Goal: Information Seeking & Learning: Learn about a topic

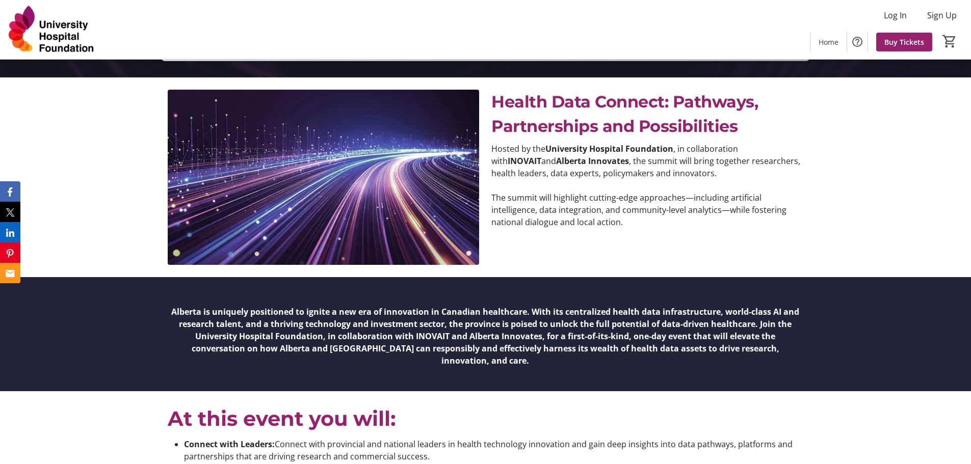
scroll to position [395, 0]
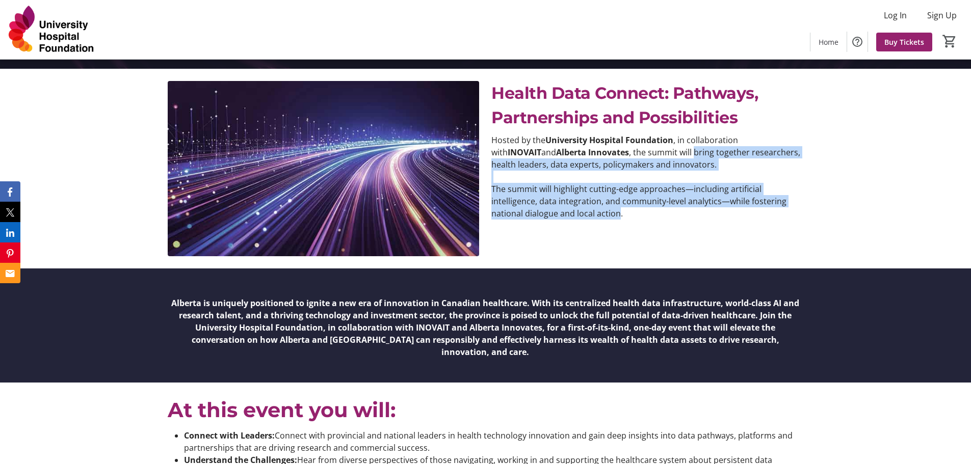
drag, startPoint x: 646, startPoint y: 152, endPoint x: 616, endPoint y: 212, distance: 67.0
click at [616, 212] on div "Hosted by the University Hospital Foundation , in collaboration with INOVAIT an…" at bounding box center [646, 177] width 311 height 86
copy div "bring together researchers, health leaders, data experts, policymakers and inno…"
drag, startPoint x: 950, startPoint y: 163, endPoint x: 952, endPoint y: 86, distance: 77.5
click at [950, 163] on div "Health Data Connect: Pathways, Partnerships and Possibilities Hosted by the Uni…" at bounding box center [485, 169] width 971 height 200
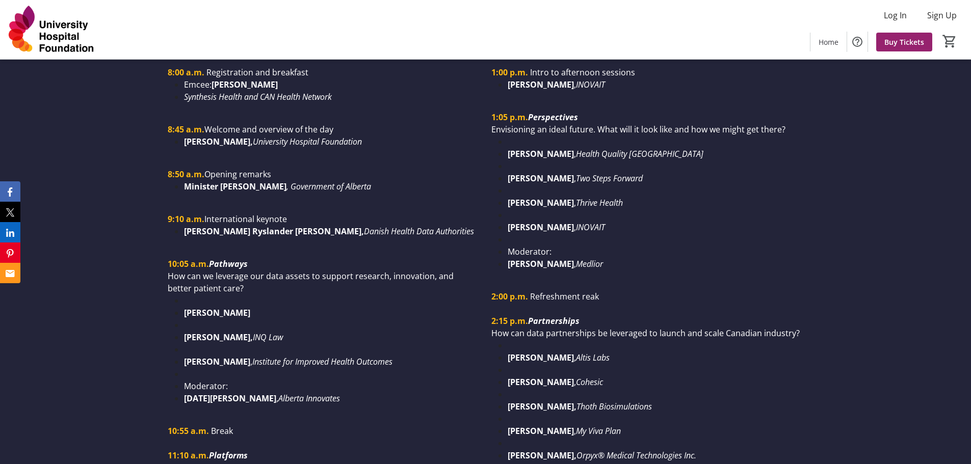
scroll to position [945, 0]
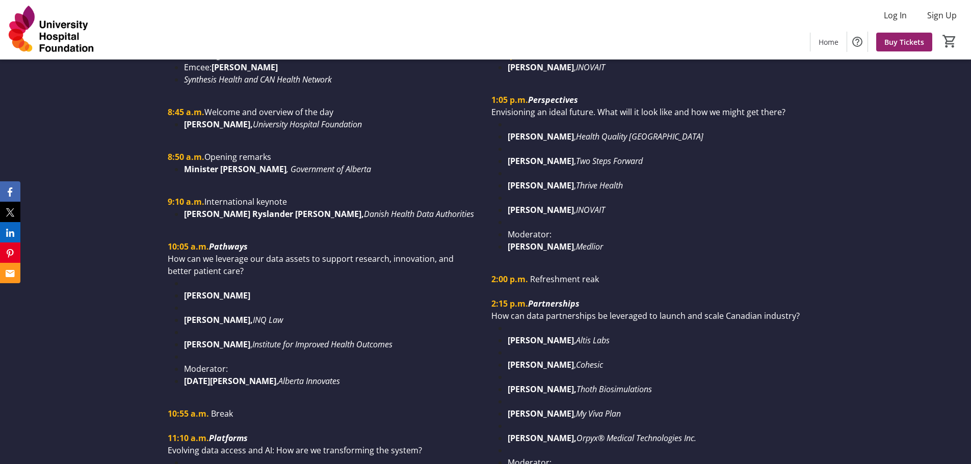
click at [343, 164] on em ", Government of Alberta" at bounding box center [328, 169] width 85 height 11
drag, startPoint x: 350, startPoint y: 158, endPoint x: 187, endPoint y: 157, distance: 162.0
click at [187, 163] on li "Minister [PERSON_NAME] , Government of Alberta" at bounding box center [331, 169] width 295 height 12
copy li "Minister [PERSON_NAME] , Government of Alberta"
click at [180, 370] on ul "[PERSON_NAME] [PERSON_NAME], INQ Law [PERSON_NAME] , Institute for Improved Hea…" at bounding box center [323, 332] width 311 height 110
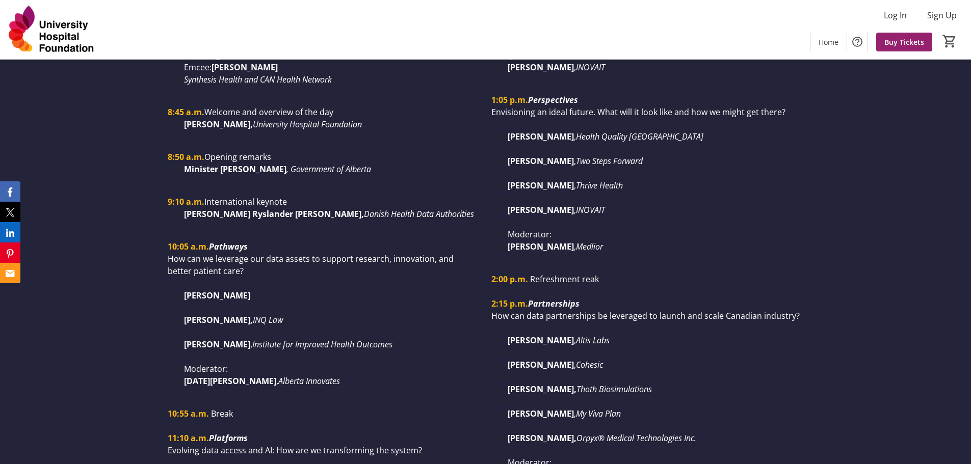
drag, startPoint x: 184, startPoint y: 368, endPoint x: 288, endPoint y: 364, distance: 104.0
click at [288, 375] on li "[DATE][PERSON_NAME] , Alberta Innovates" at bounding box center [331, 381] width 295 height 12
copy li "[DATE][PERSON_NAME] , Alberta Innovates"
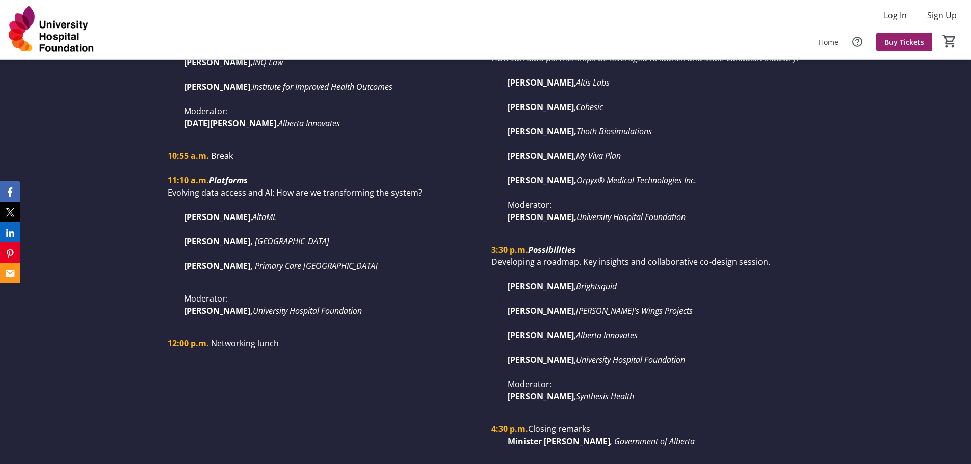
scroll to position [1211, 0]
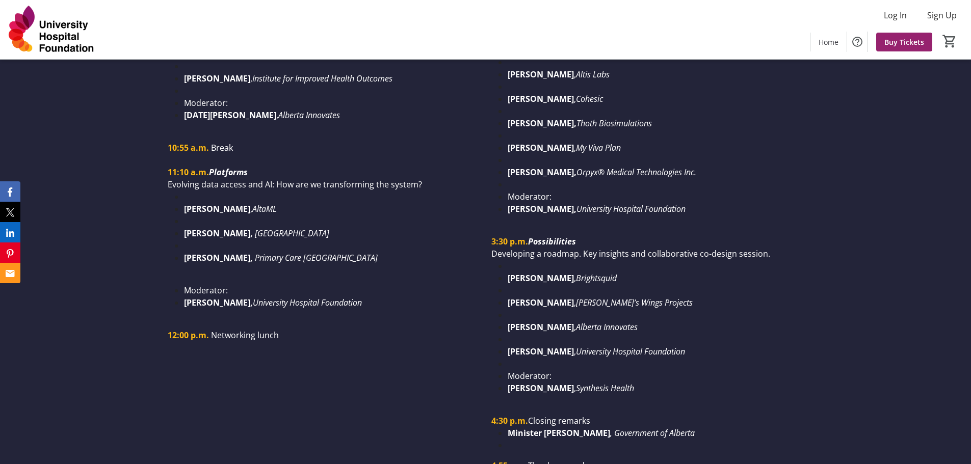
click at [283, 191] on li at bounding box center [331, 197] width 295 height 12
drag, startPoint x: 280, startPoint y: 198, endPoint x: 185, endPoint y: 195, distance: 94.8
click at [185, 203] on li "[PERSON_NAME] , AltaML" at bounding box center [331, 209] width 295 height 12
copy li "[PERSON_NAME] , AltaML"
click at [694, 333] on li at bounding box center [654, 339] width 295 height 12
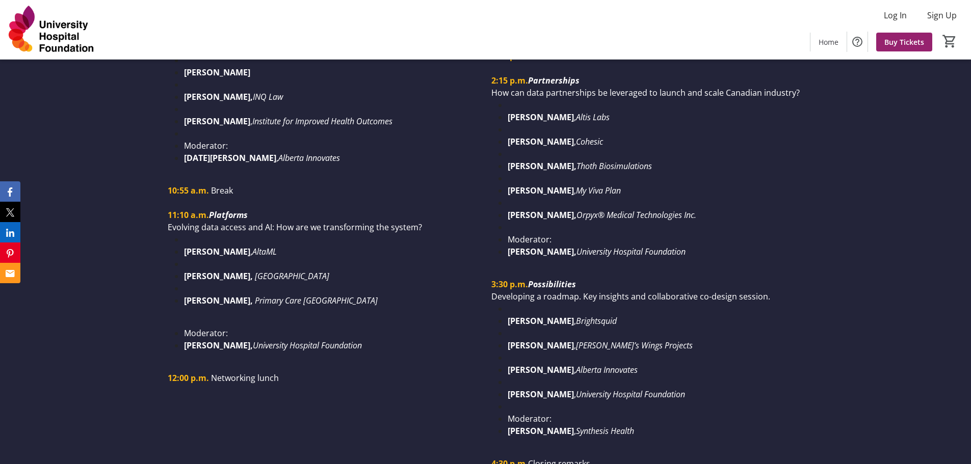
scroll to position [1177, 0]
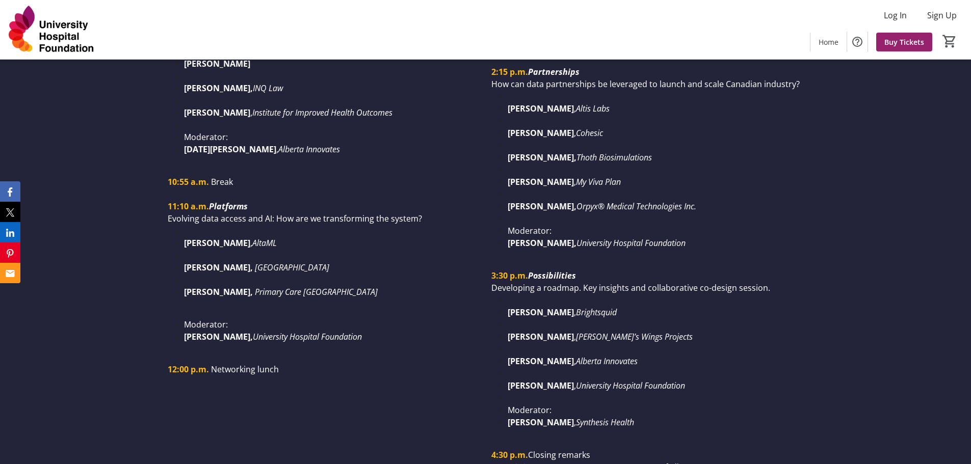
drag, startPoint x: 588, startPoint y: 197, endPoint x: 624, endPoint y: 198, distance: 36.2
click at [589, 201] on em "Orpyx® Medical Technologies Inc." at bounding box center [636, 206] width 120 height 11
drag, startPoint x: 701, startPoint y: 195, endPoint x: 508, endPoint y: 197, distance: 192.6
click at [508, 200] on li "[PERSON_NAME], Orpyx® Medical Technologies Inc." at bounding box center [654, 206] width 295 height 12
copy li "[PERSON_NAME], Orpyx® Medical Technologies Inc"
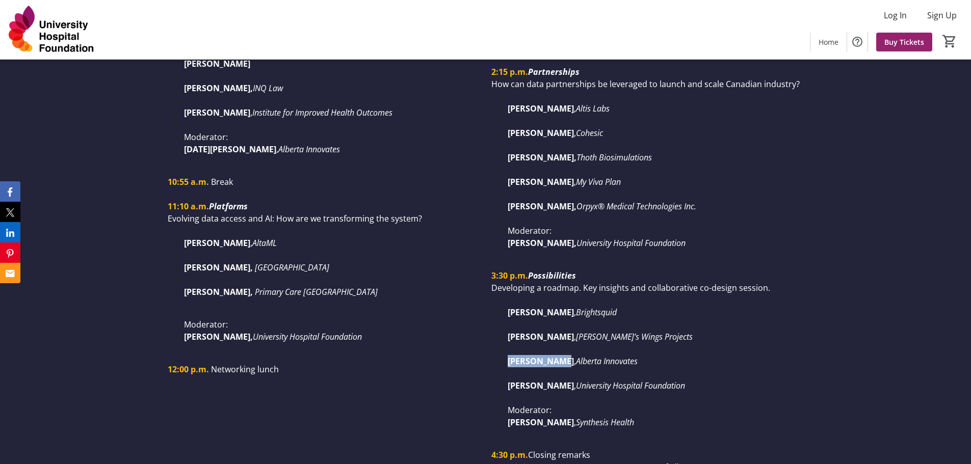
drag, startPoint x: 505, startPoint y: 347, endPoint x: 555, endPoint y: 350, distance: 50.5
click at [555, 350] on ul "[PERSON_NAME] , Brightsquid [PERSON_NAME] , [PERSON_NAME]’s Wings Projects [PER…" at bounding box center [646, 361] width 311 height 135
copy strong "[PERSON_NAME]"
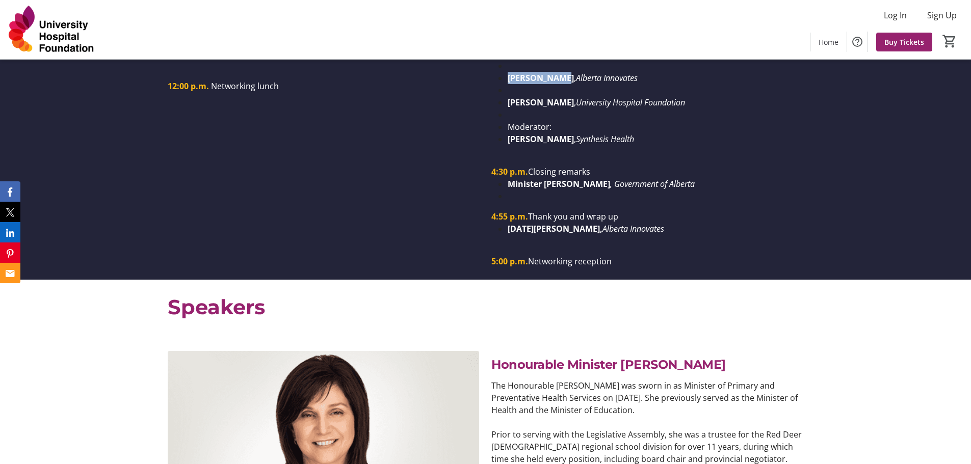
scroll to position [1504, 0]
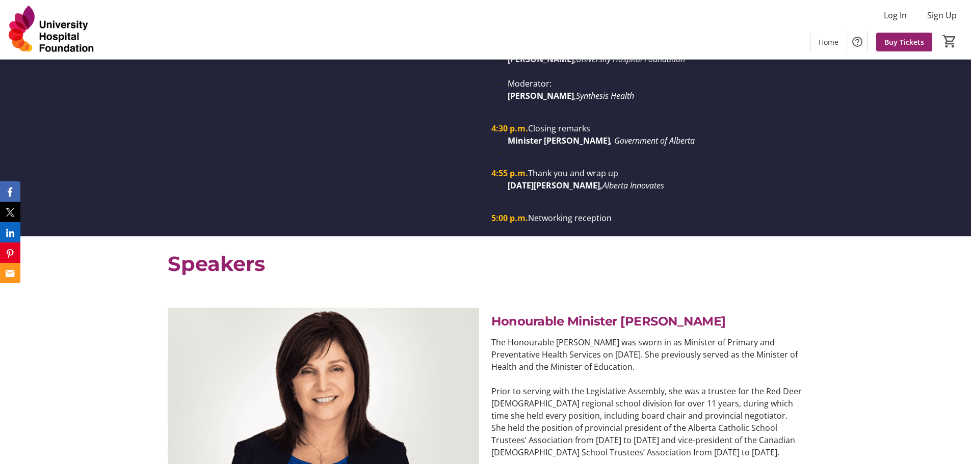
drag, startPoint x: 524, startPoint y: 127, endPoint x: 616, endPoint y: 126, distance: 92.7
click at [610, 135] on strong "Minister [PERSON_NAME]" at bounding box center [558, 140] width 102 height 11
copy strong "Minister [PERSON_NAME]"
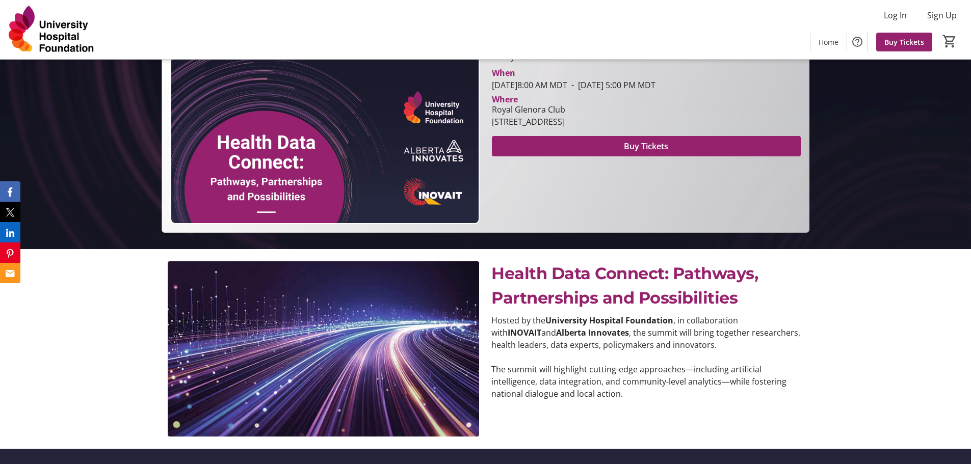
scroll to position [172, 0]
